Goal: Use online tool/utility: Utilize a website feature to perform a specific function

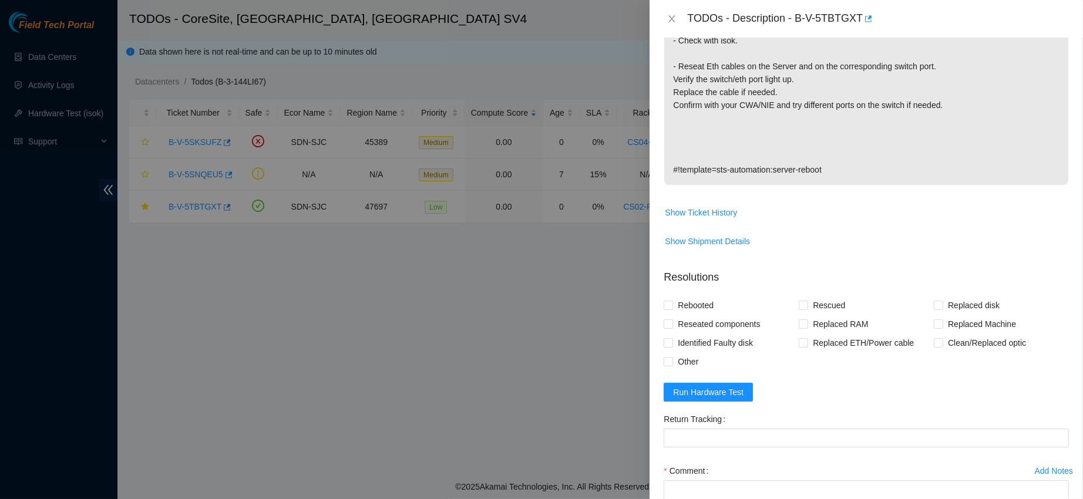
scroll to position [436, 0]
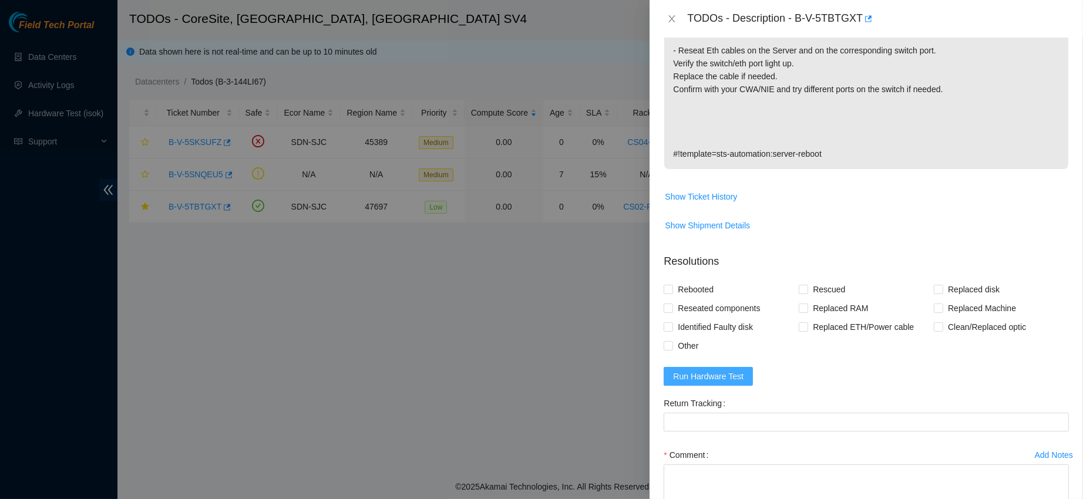
click at [701, 386] on button "Run Hardware Test" at bounding box center [708, 376] width 89 height 19
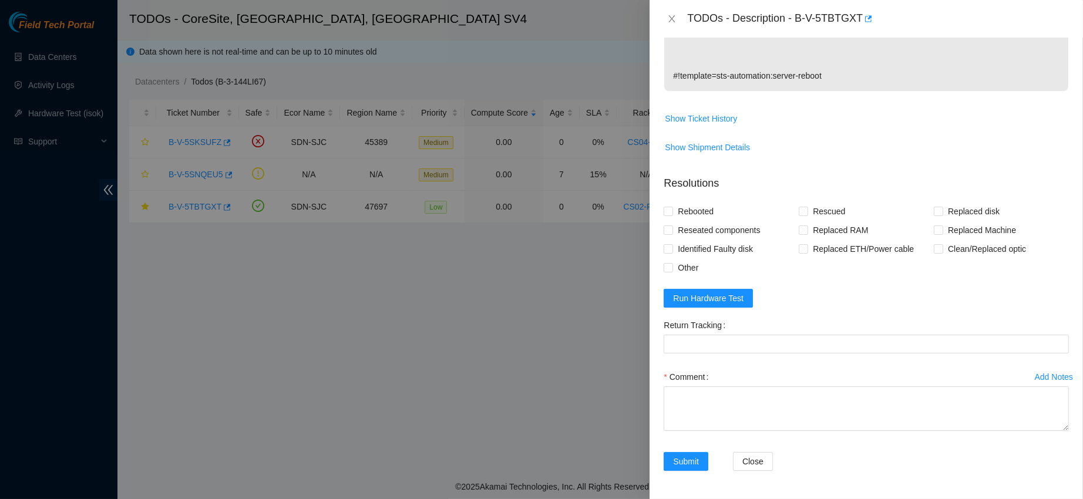
scroll to position [518, 0]
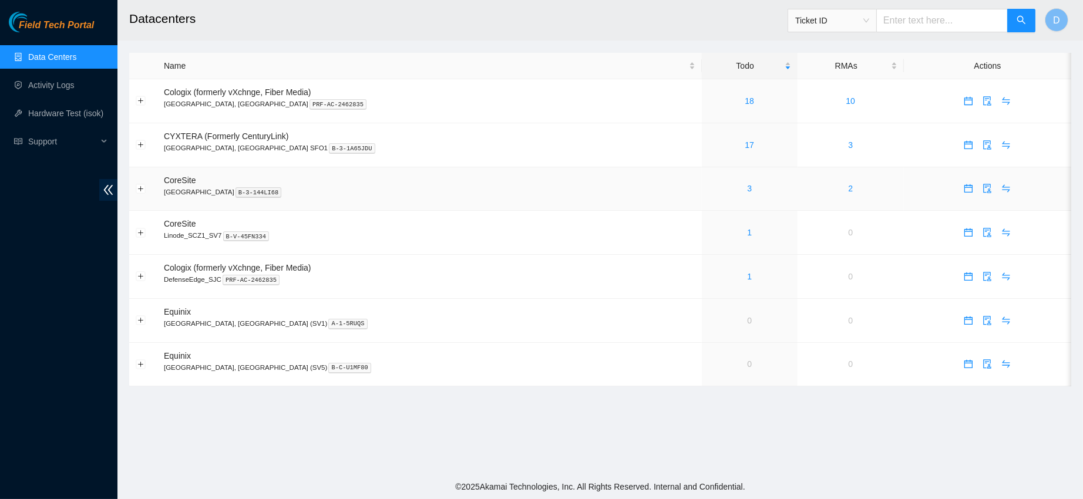
click at [747, 187] on link "3" at bounding box center [749, 188] width 5 height 9
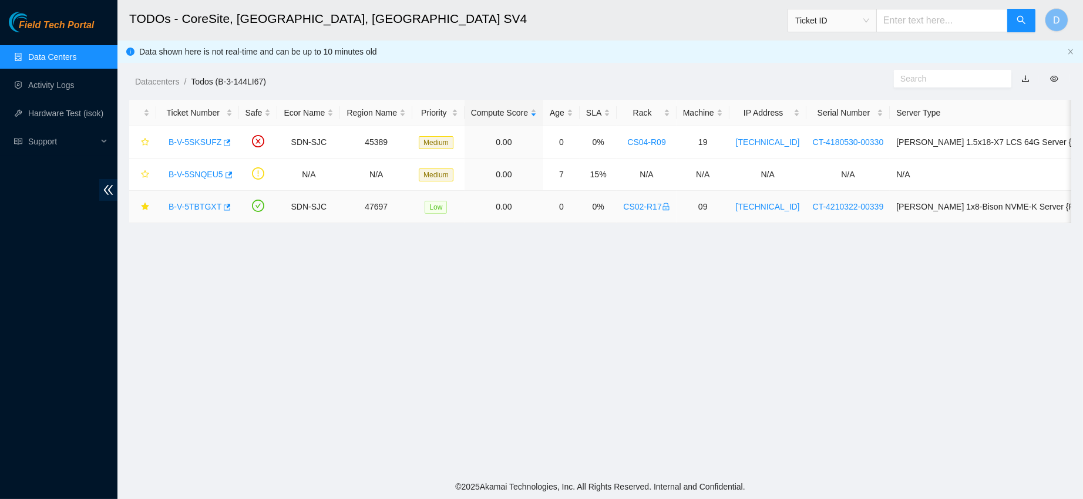
click at [186, 204] on link "B-V-5TBTGXT" at bounding box center [195, 206] width 53 height 9
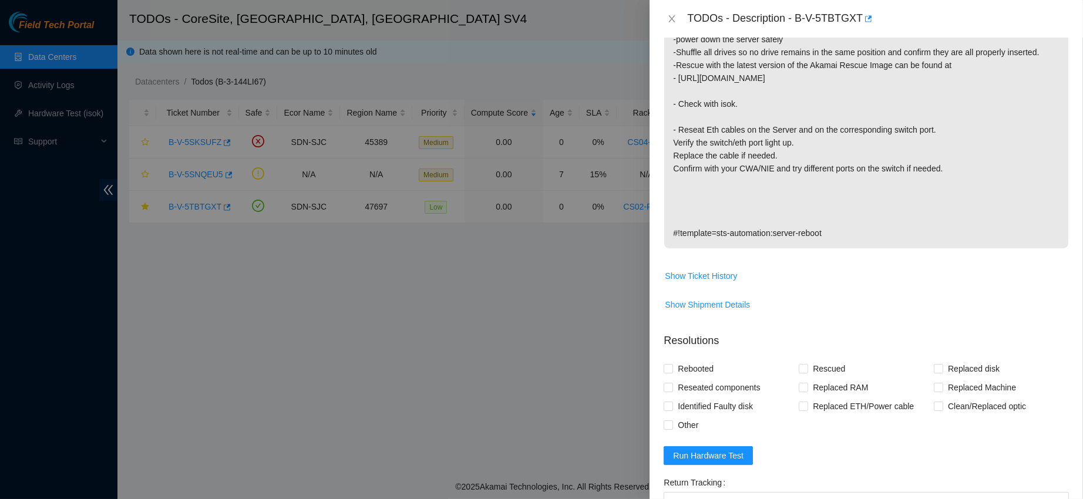
scroll to position [402, 0]
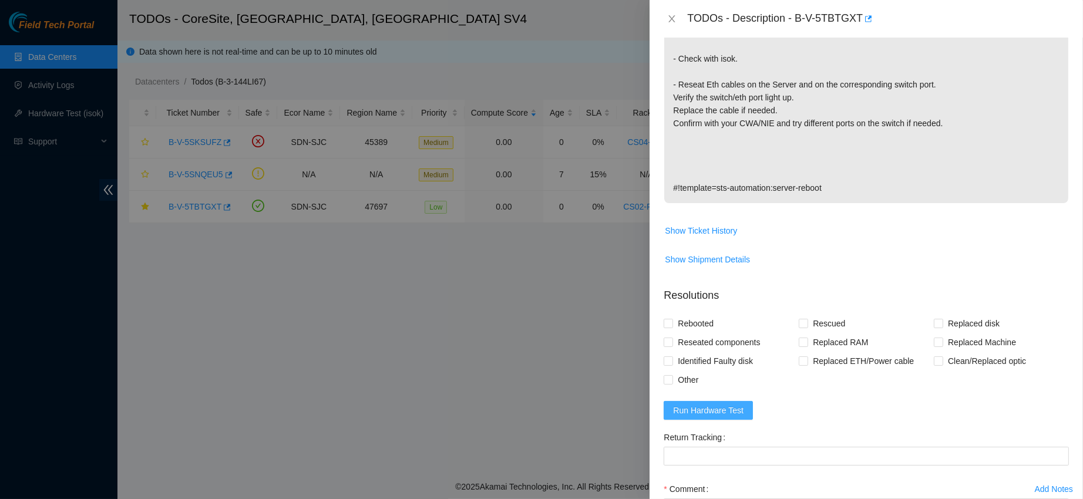
click at [709, 417] on span "Run Hardware Test" at bounding box center [708, 410] width 70 height 13
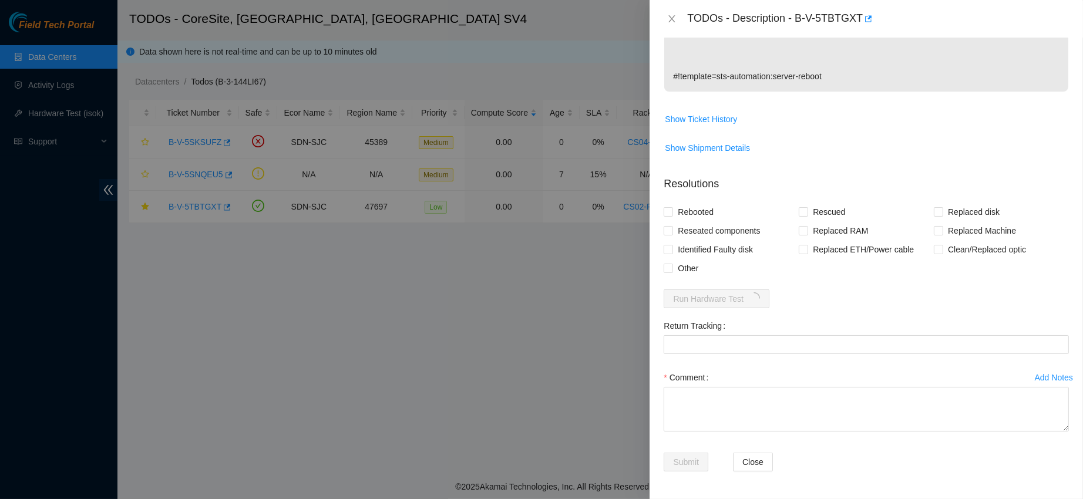
scroll to position [514, 0]
